Goal: Information Seeking & Learning: Stay updated

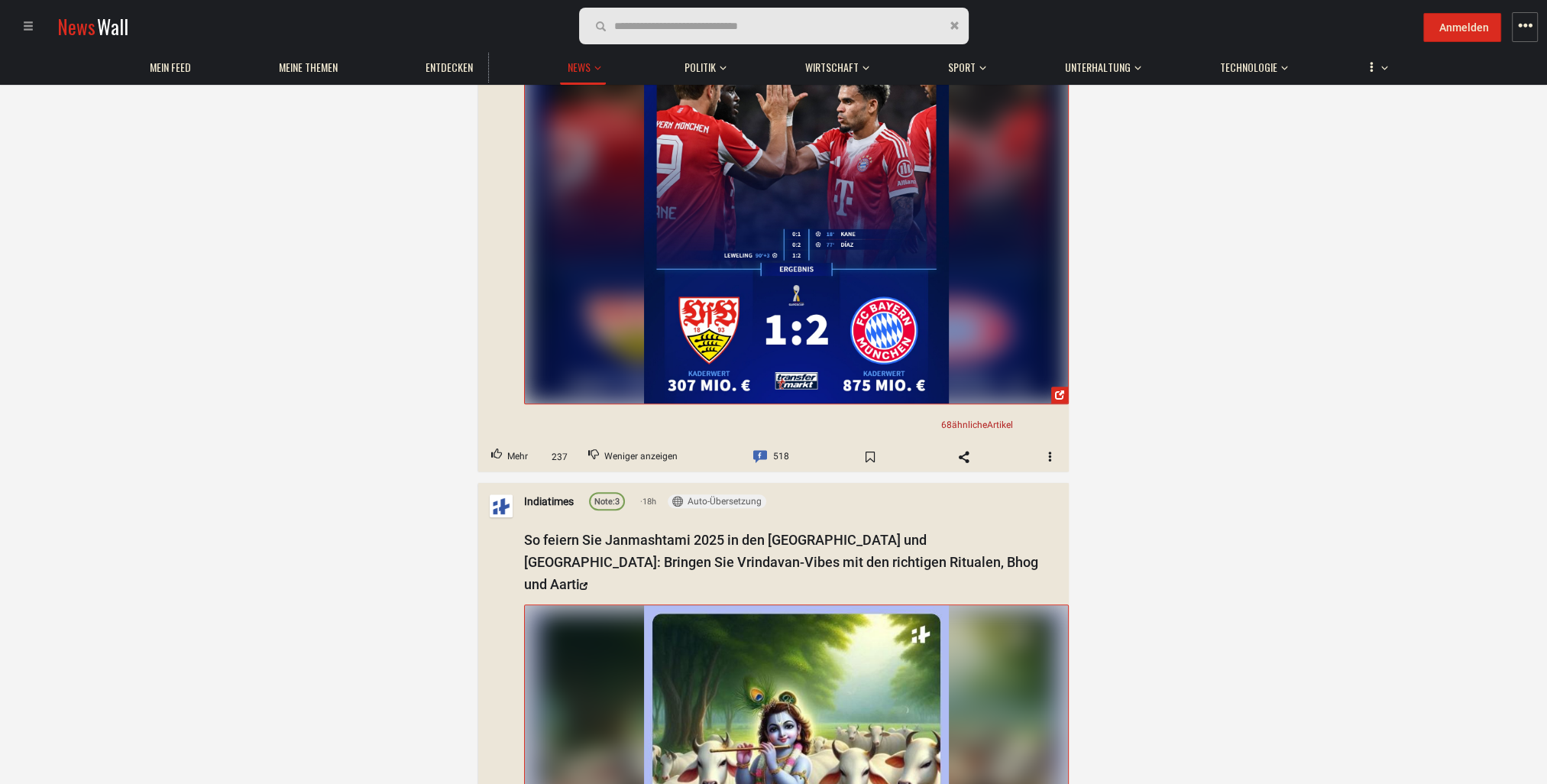
scroll to position [1757, 0]
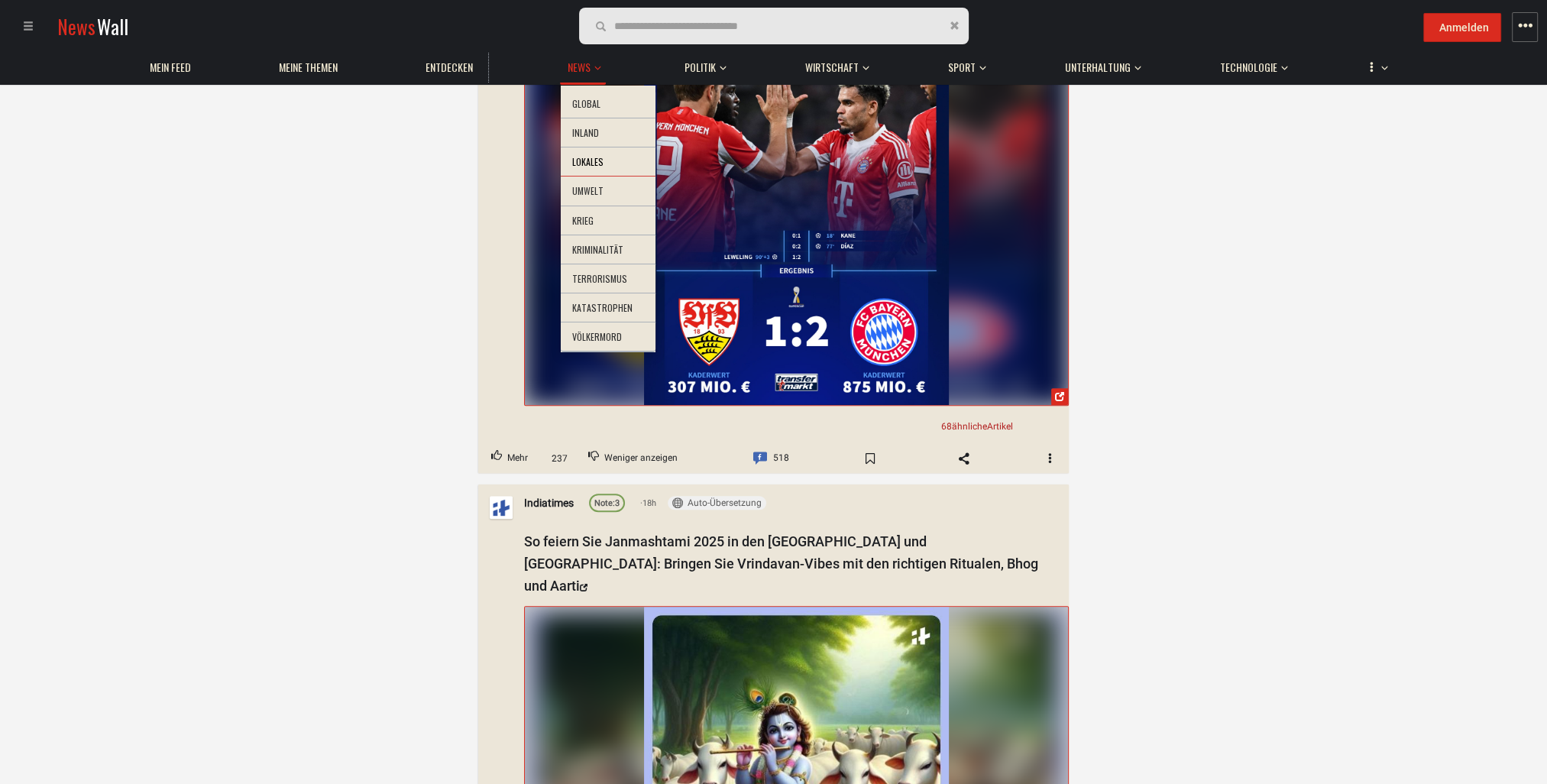
click at [577, 156] on li "Lokales" at bounding box center [608, 162] width 95 height 30
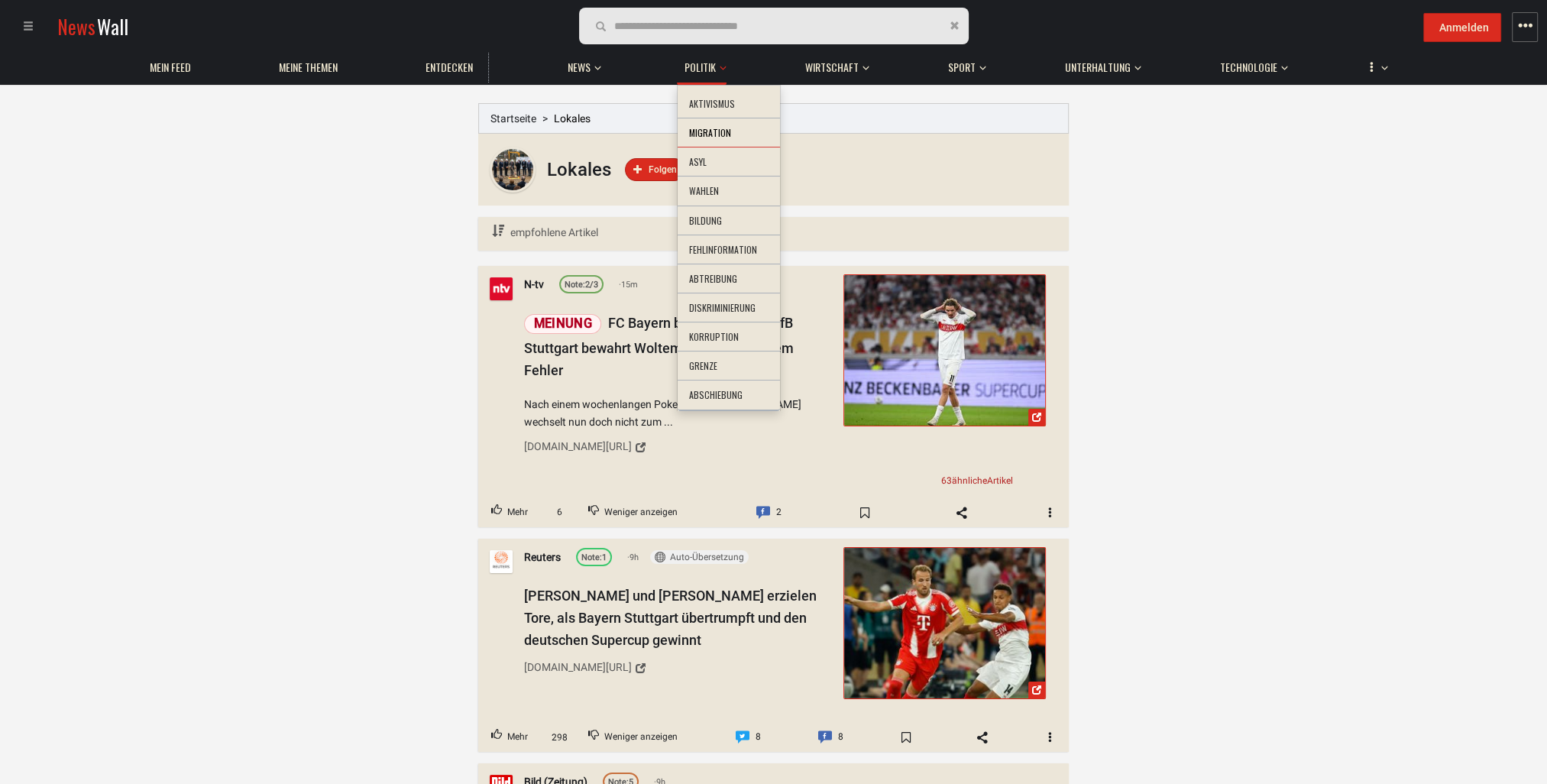
click at [704, 129] on li "Migration" at bounding box center [729, 133] width 102 height 30
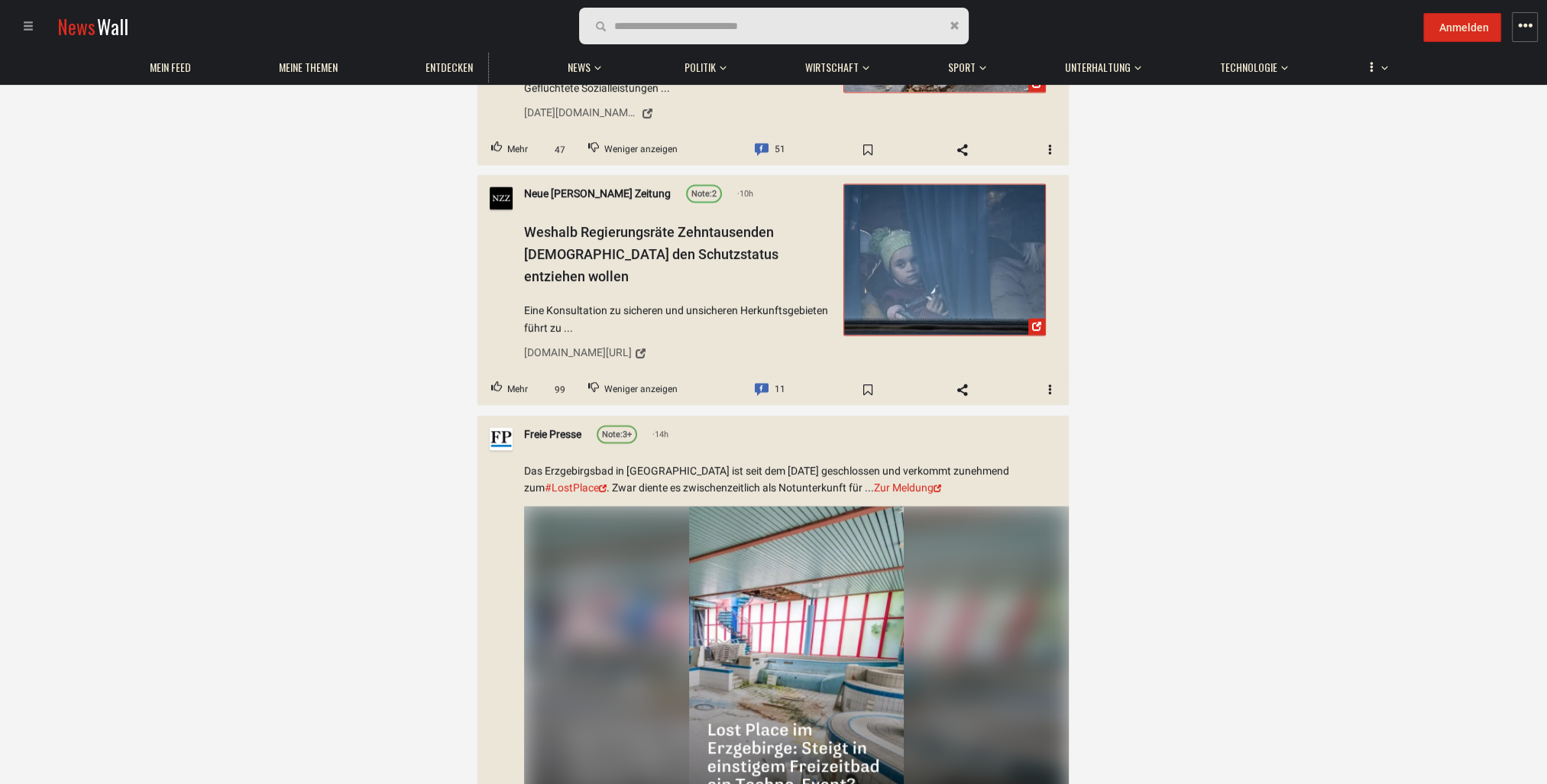
scroll to position [3361, 0]
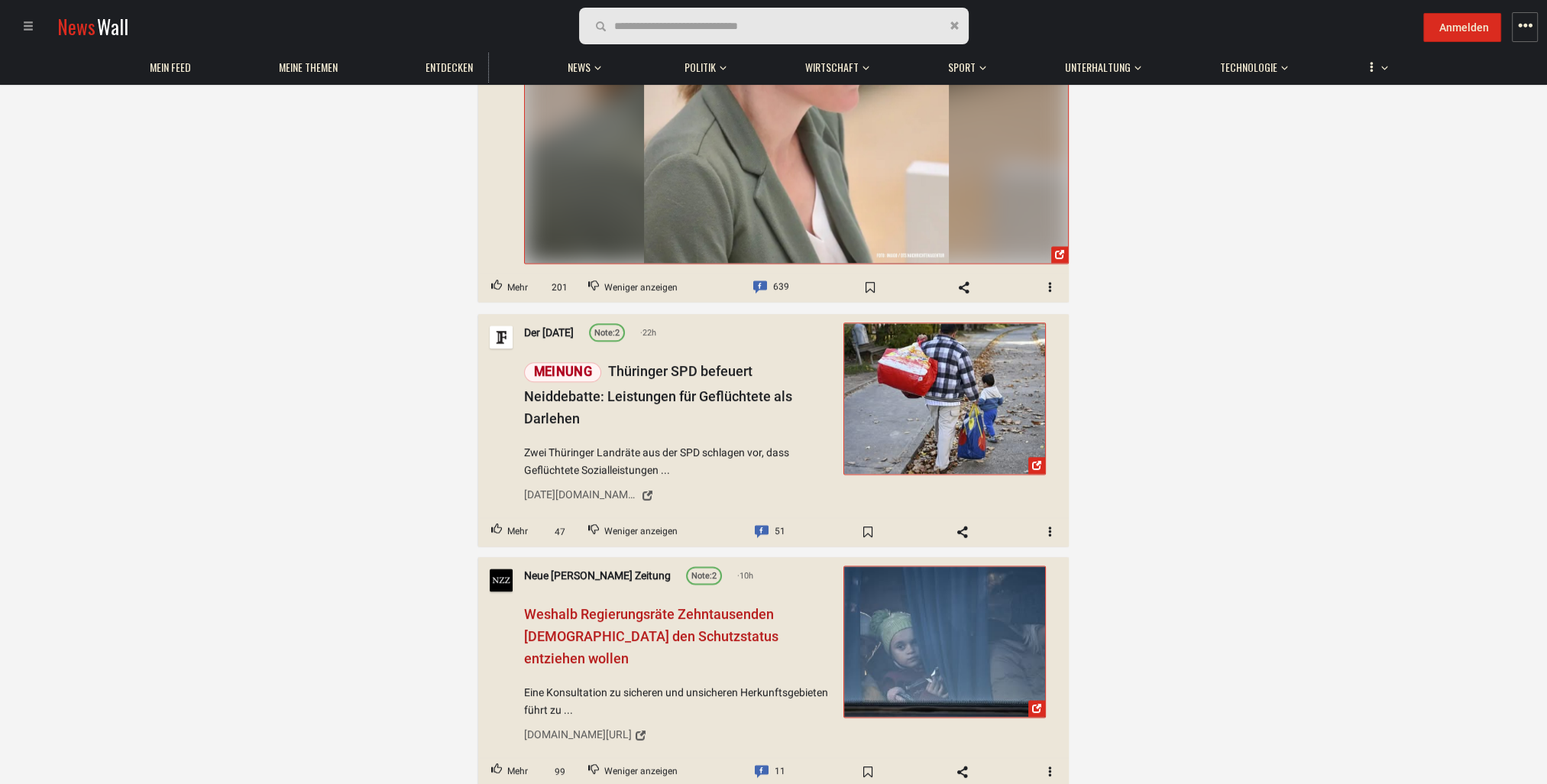
click at [634, 606] on span "Weshalb Regierungsräte Zehntausenden [DEMOGRAPHIC_DATA] den Schutzstatus entzie…" at bounding box center [652, 636] width 255 height 60
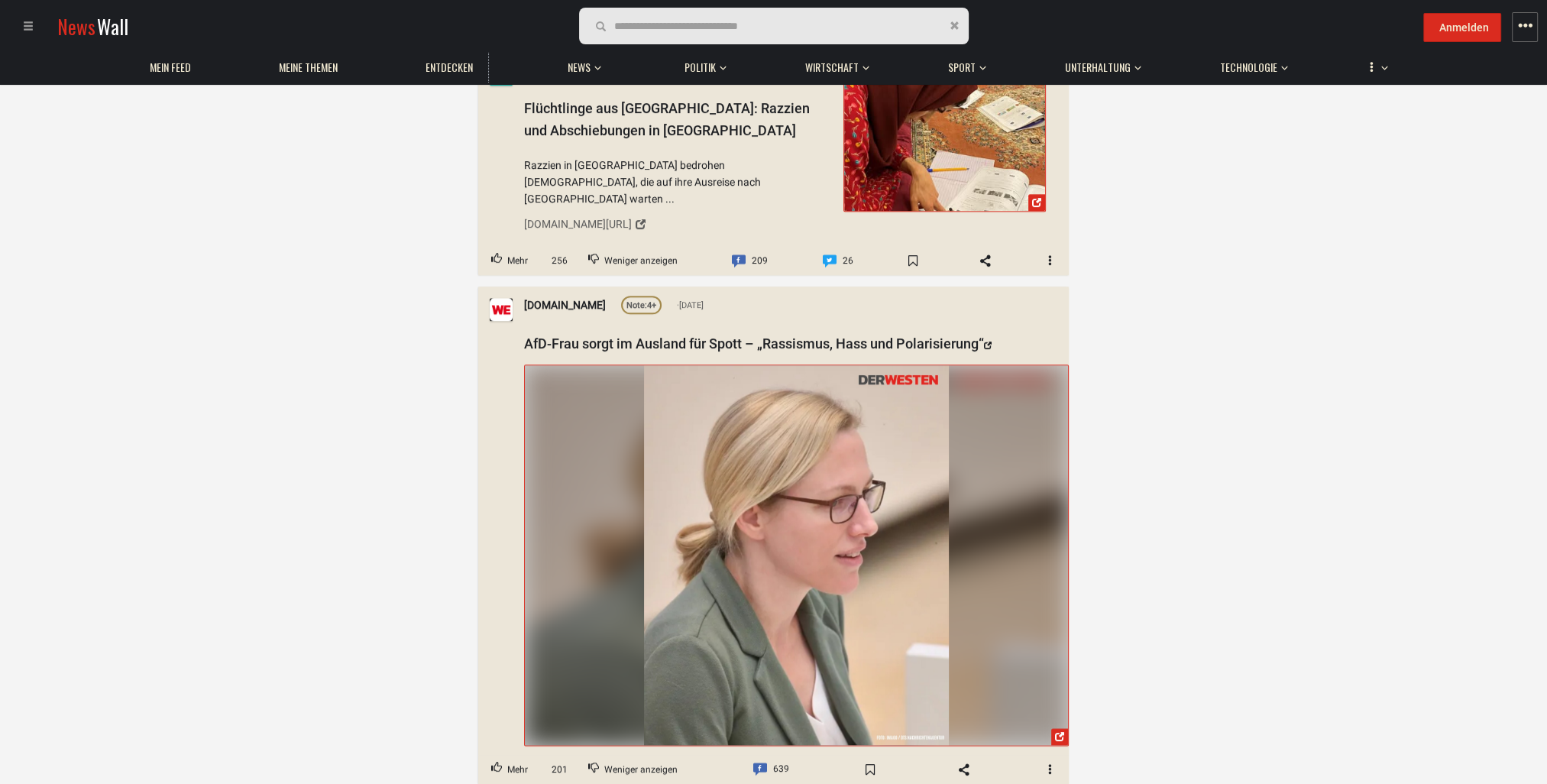
scroll to position [2216, 0]
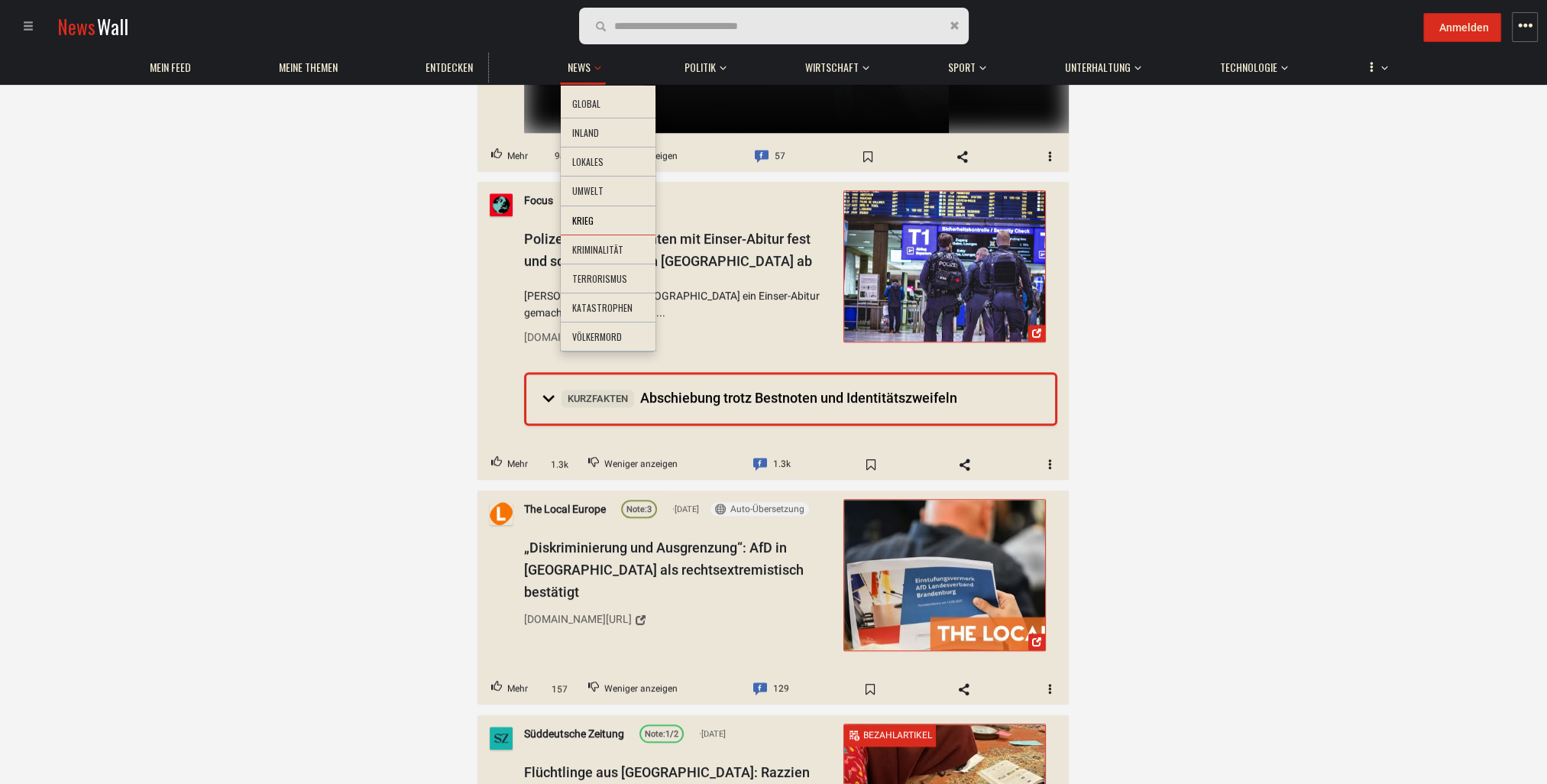
click at [587, 232] on li "Krieg" at bounding box center [608, 221] width 95 height 30
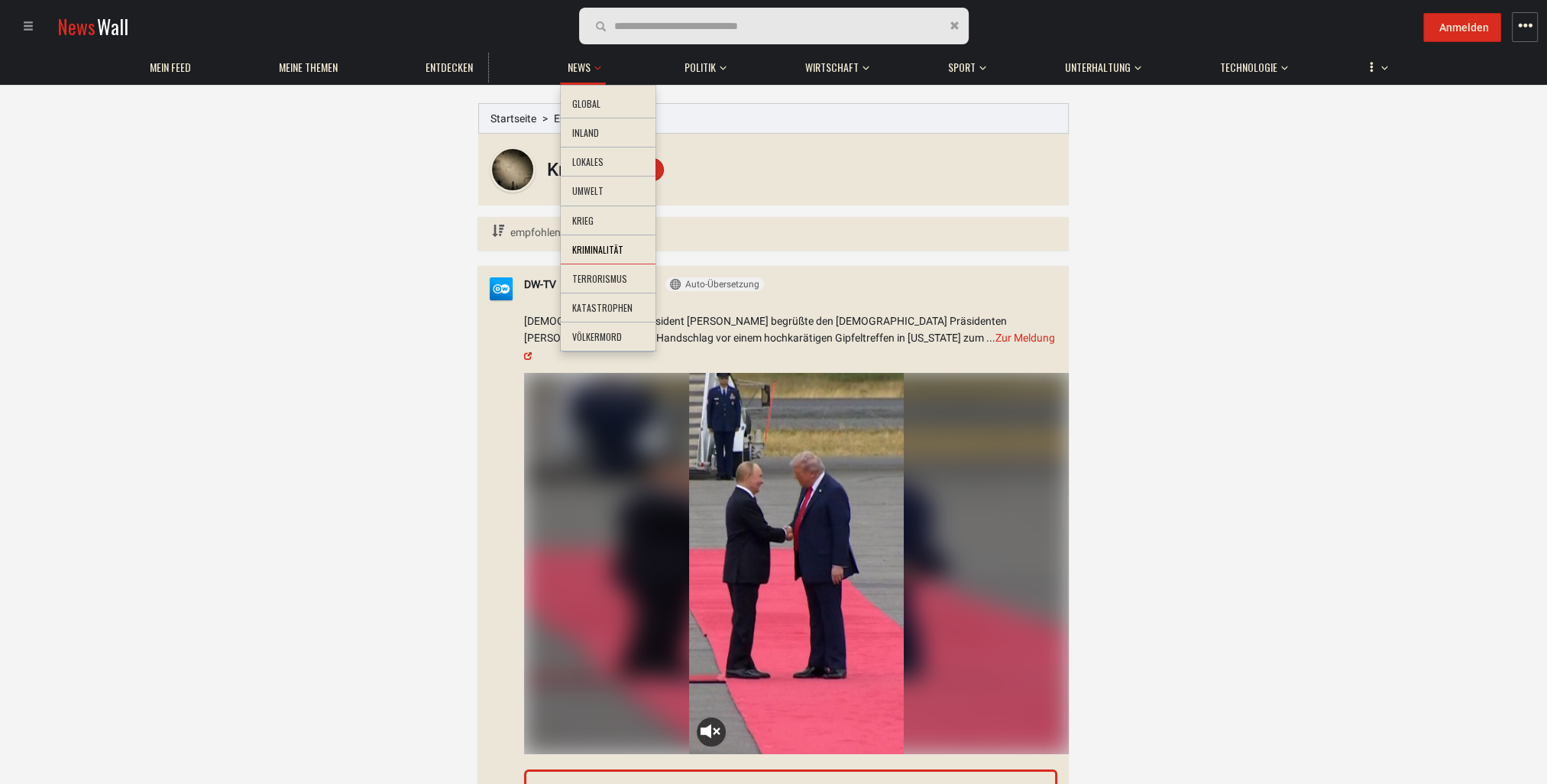
click at [590, 250] on li "Kriminalität" at bounding box center [608, 250] width 95 height 30
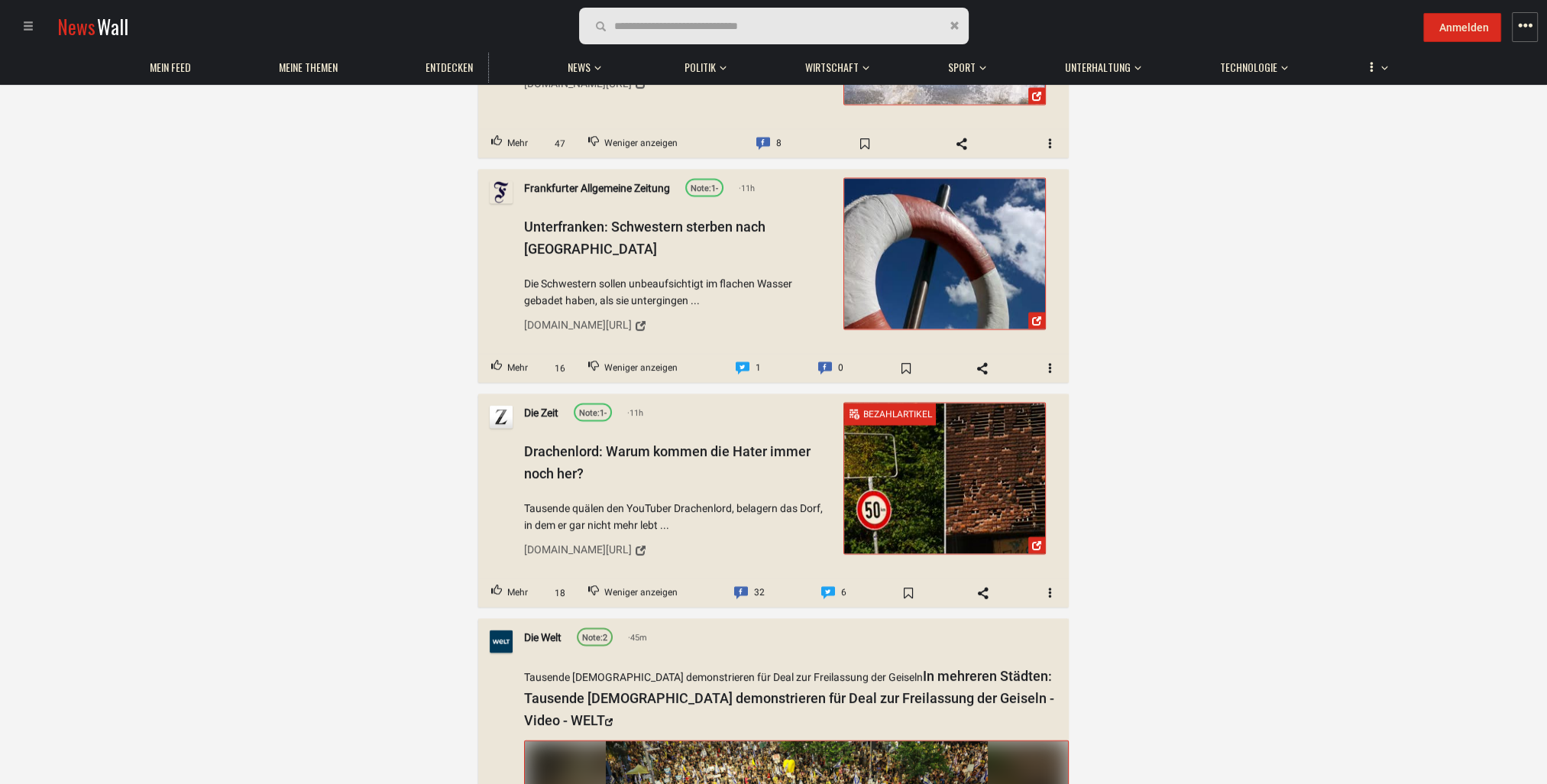
scroll to position [5042, 0]
click at [573, 499] on span "Tausende quälen den YouTuber Drachenlord, belagern das Dorf, in dem er gar nich…" at bounding box center [678, 515] width 309 height 34
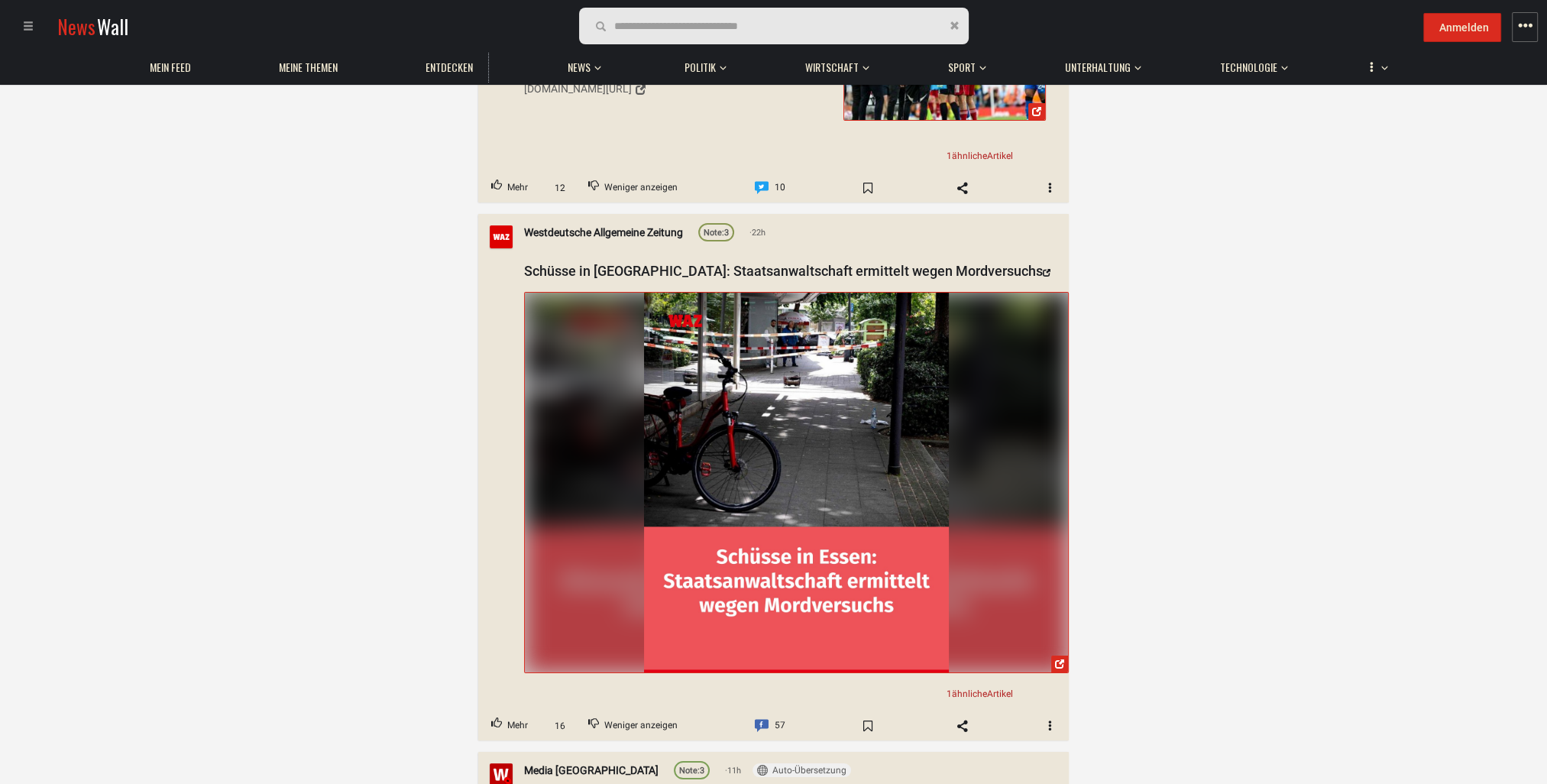
scroll to position [8022, 0]
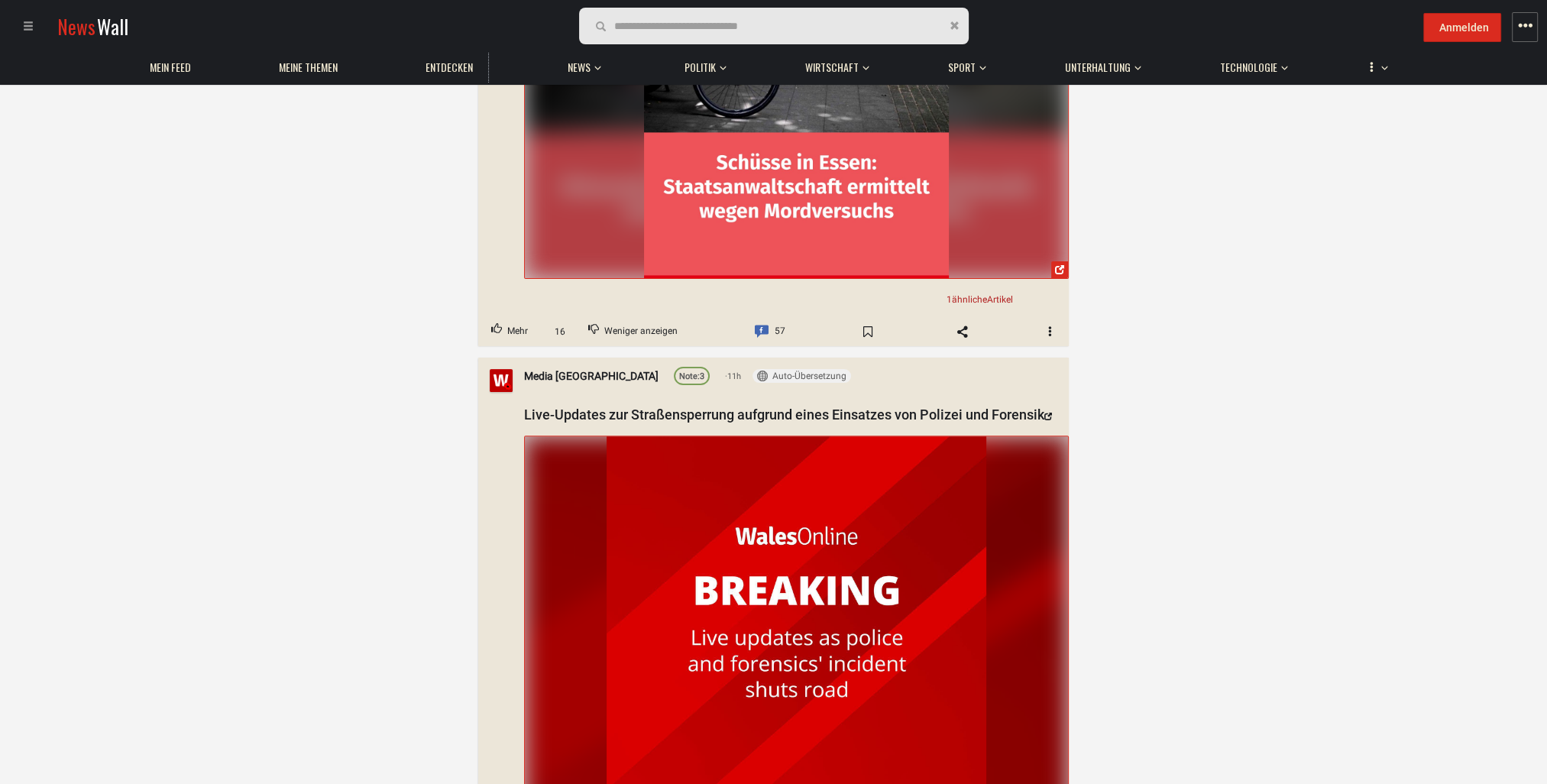
scroll to position [8327, 0]
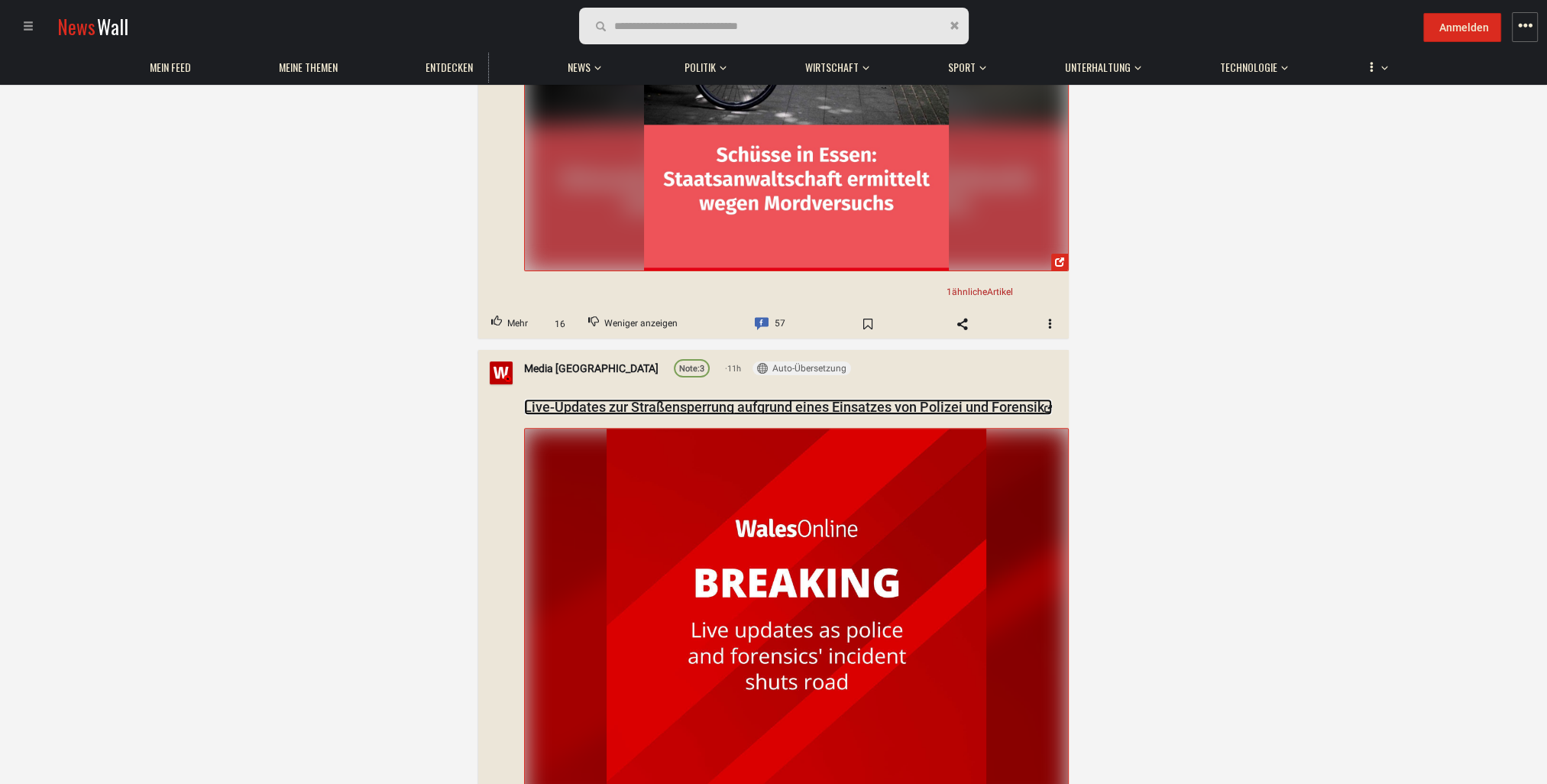
click at [654, 398] on link "Live-Updates zur Straßensperrung aufgrund eines Einsatzes von Polizei und Foren…" at bounding box center [789, 406] width 528 height 16
